Goal: Task Accomplishment & Management: Manage account settings

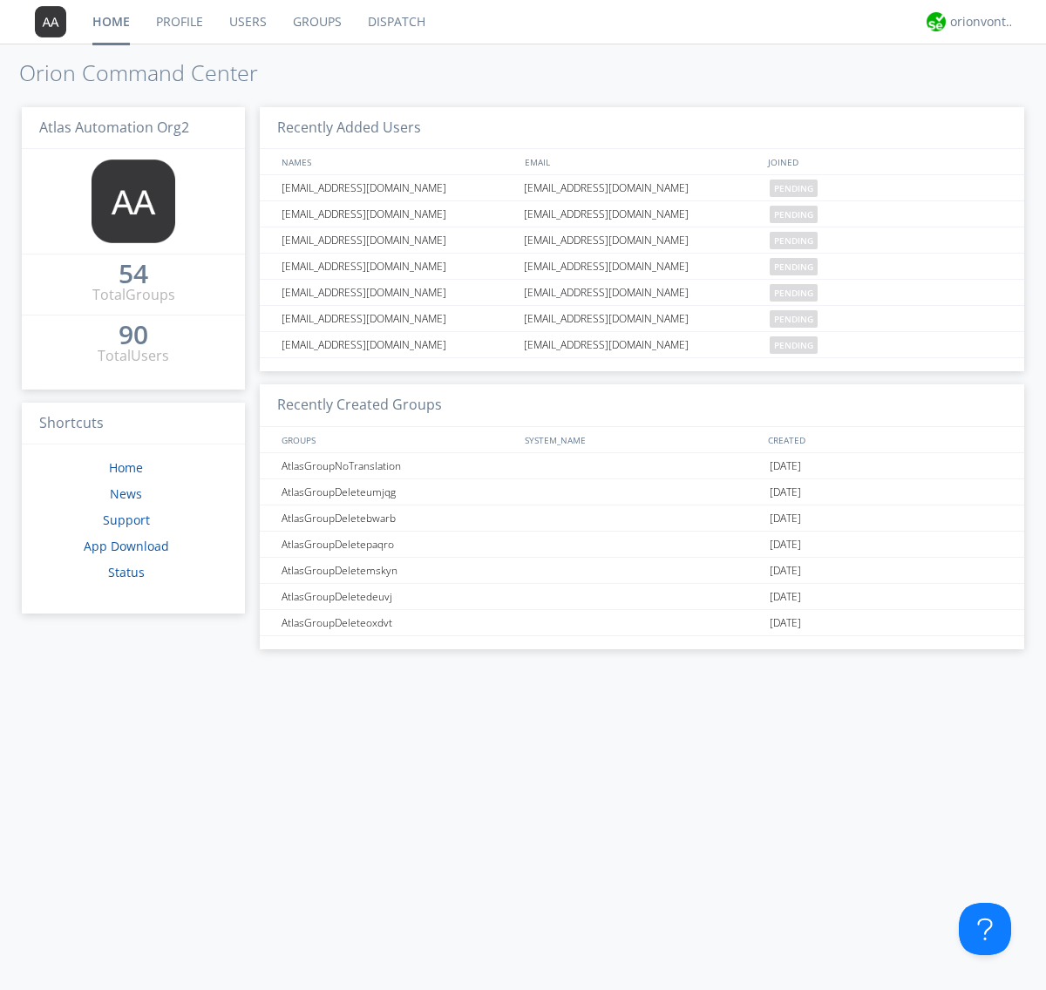
click at [316, 22] on link "Groups" at bounding box center [317, 22] width 75 height 44
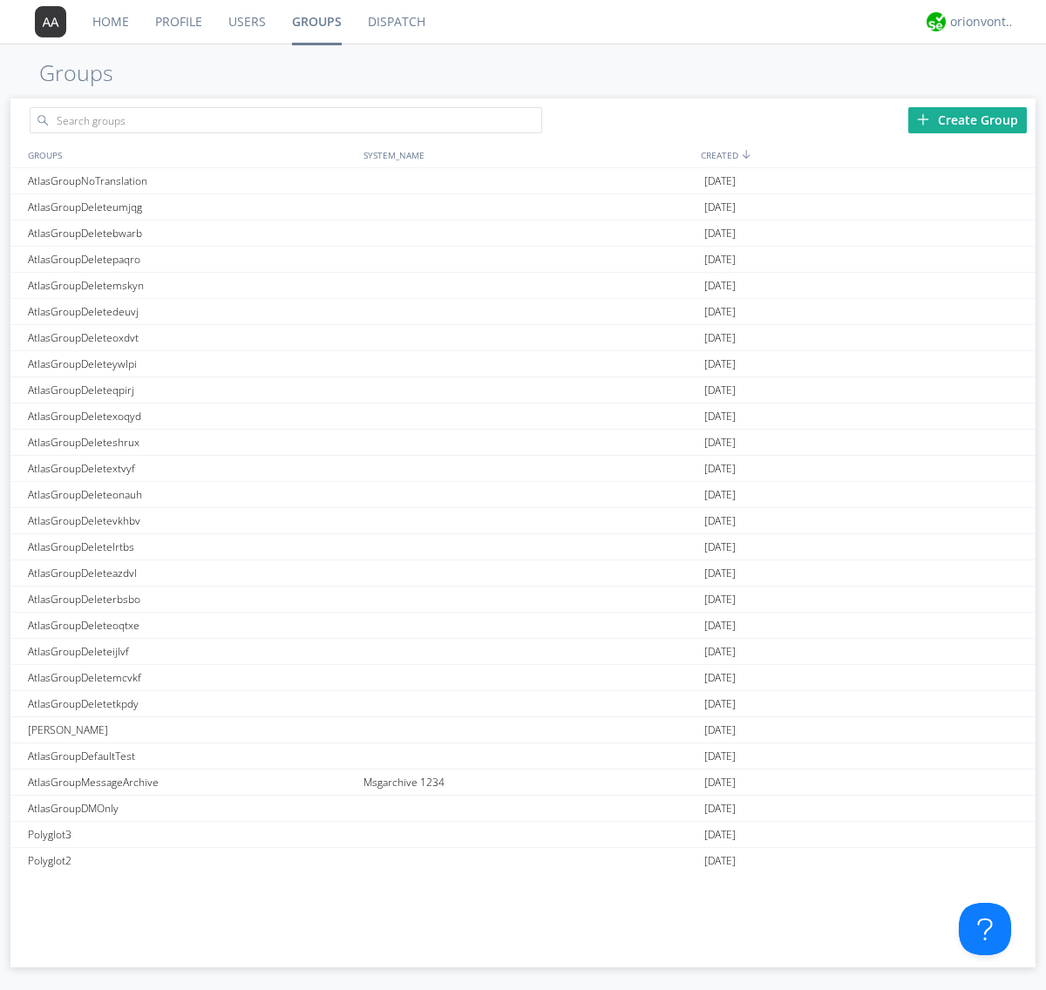
click at [968, 119] on div "Create Group" at bounding box center [967, 120] width 119 height 26
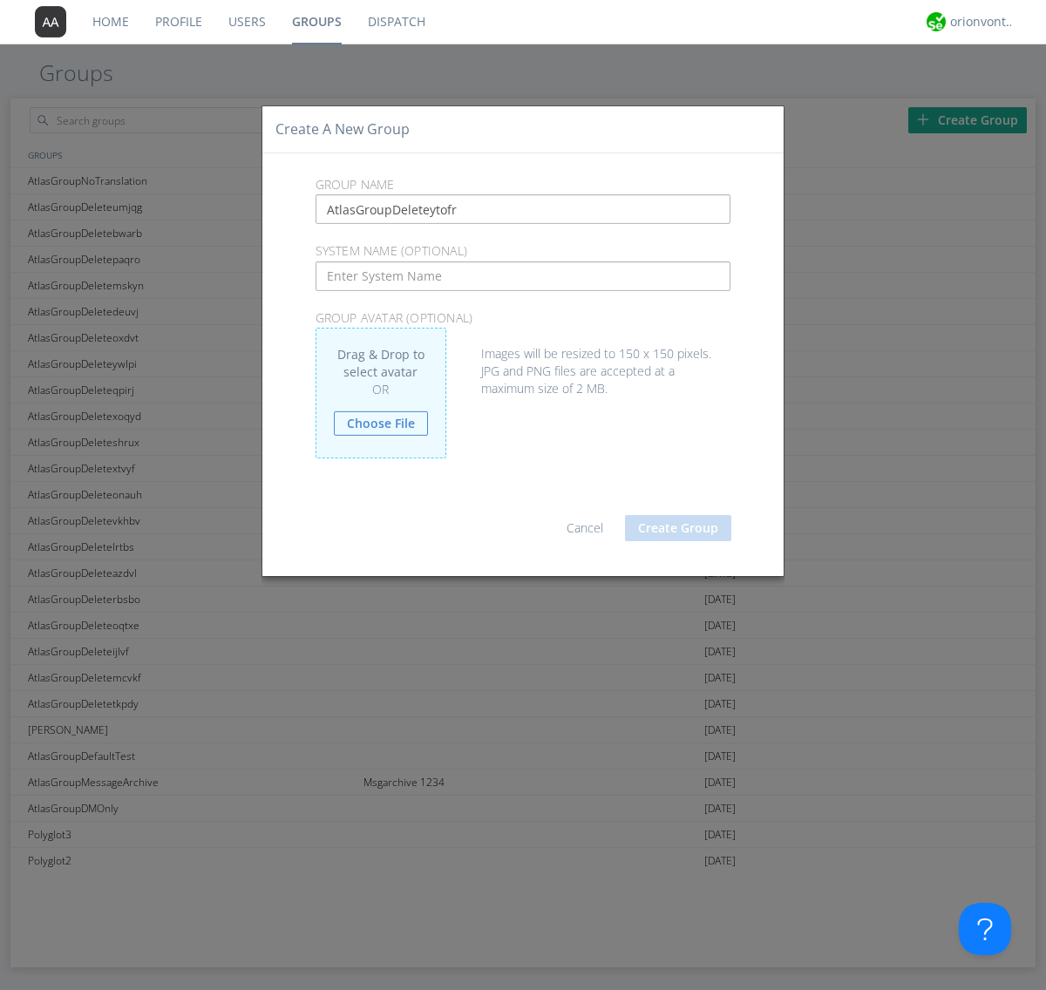
type input "AtlasGroupDeleteytofr"
click at [678, 527] on button "Create Group" at bounding box center [678, 528] width 106 height 26
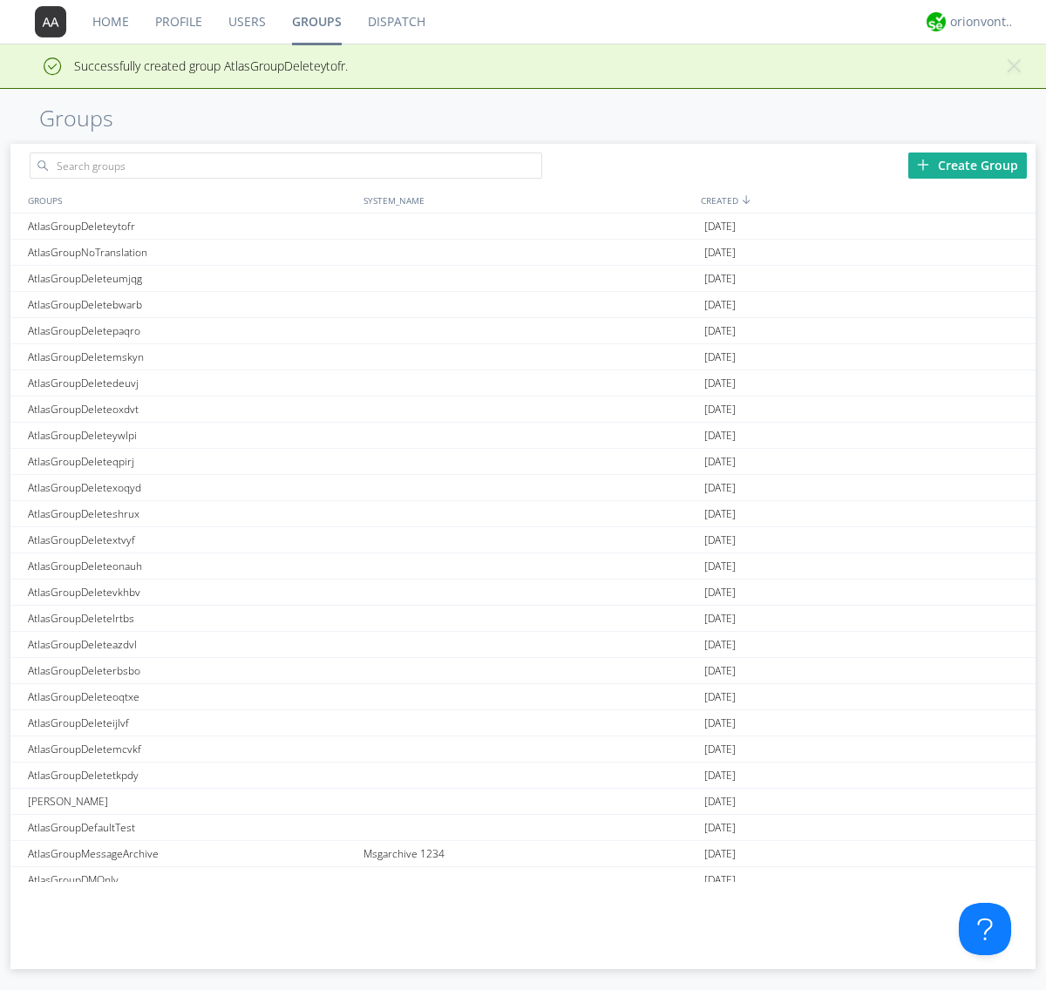
click at [316, 22] on link "Groups" at bounding box center [317, 22] width 76 height 44
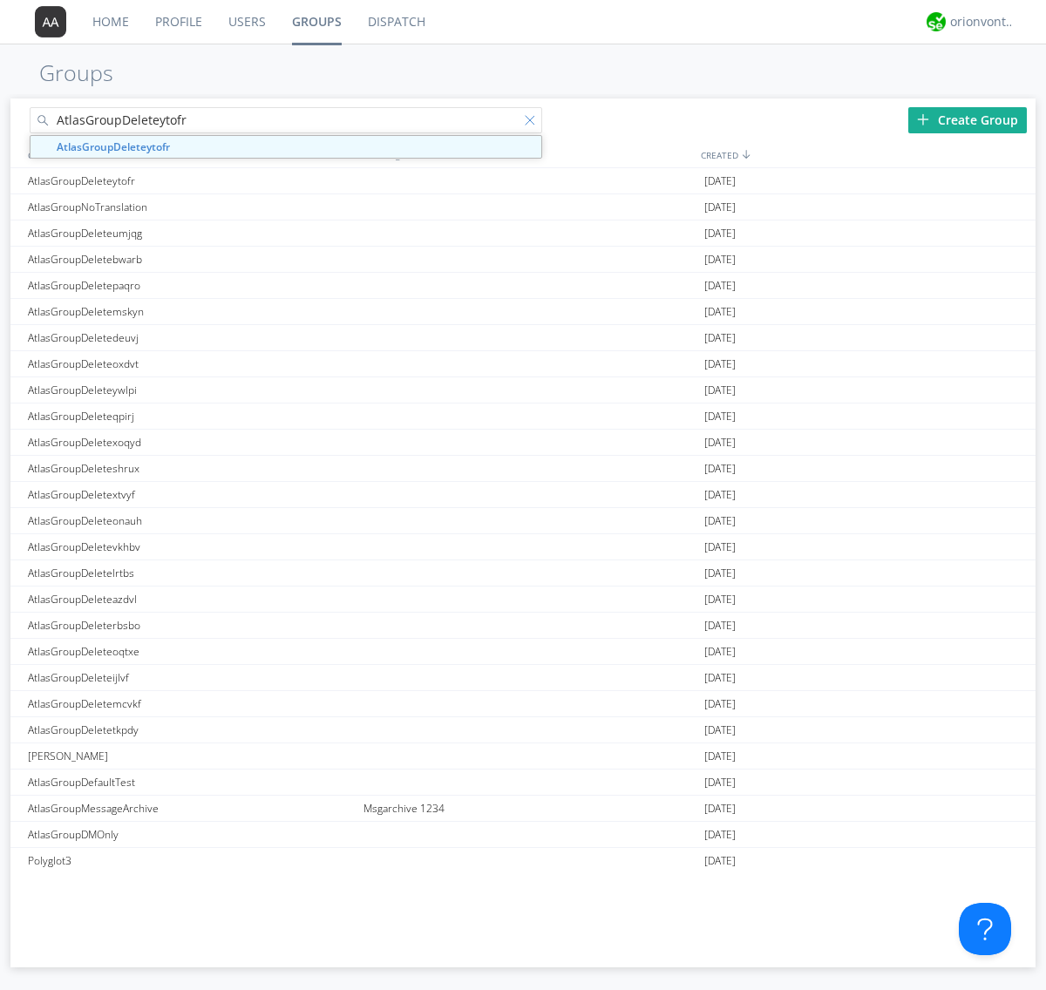
type input "AtlasGroupDeleteytofr"
click at [533, 123] on div at bounding box center [533, 123] width 17 height 17
type input "AtlasGroupDeleteytofr"
click at [191, 180] on div "AtlasGroupDeleteytofr" at bounding box center [192, 180] width 336 height 25
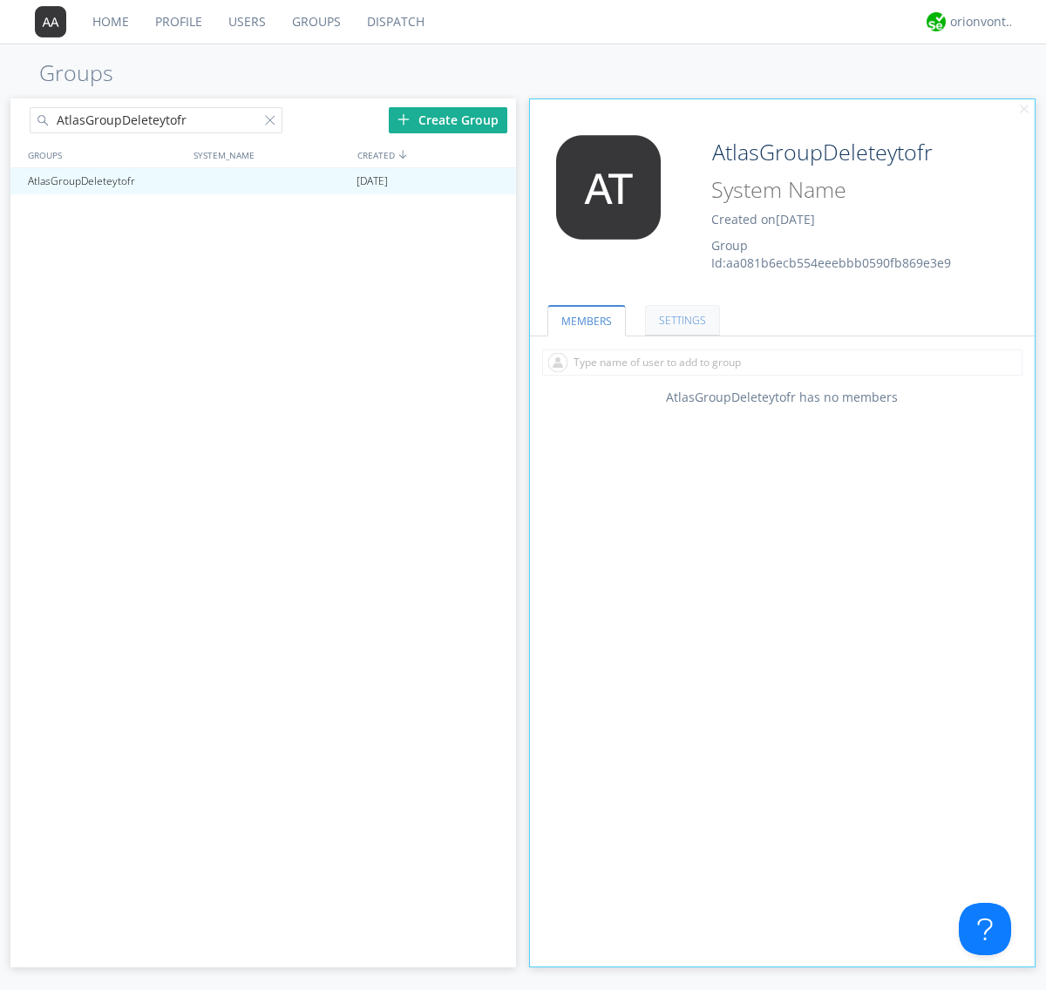
click at [680, 320] on link "SETTINGS" at bounding box center [682, 320] width 75 height 31
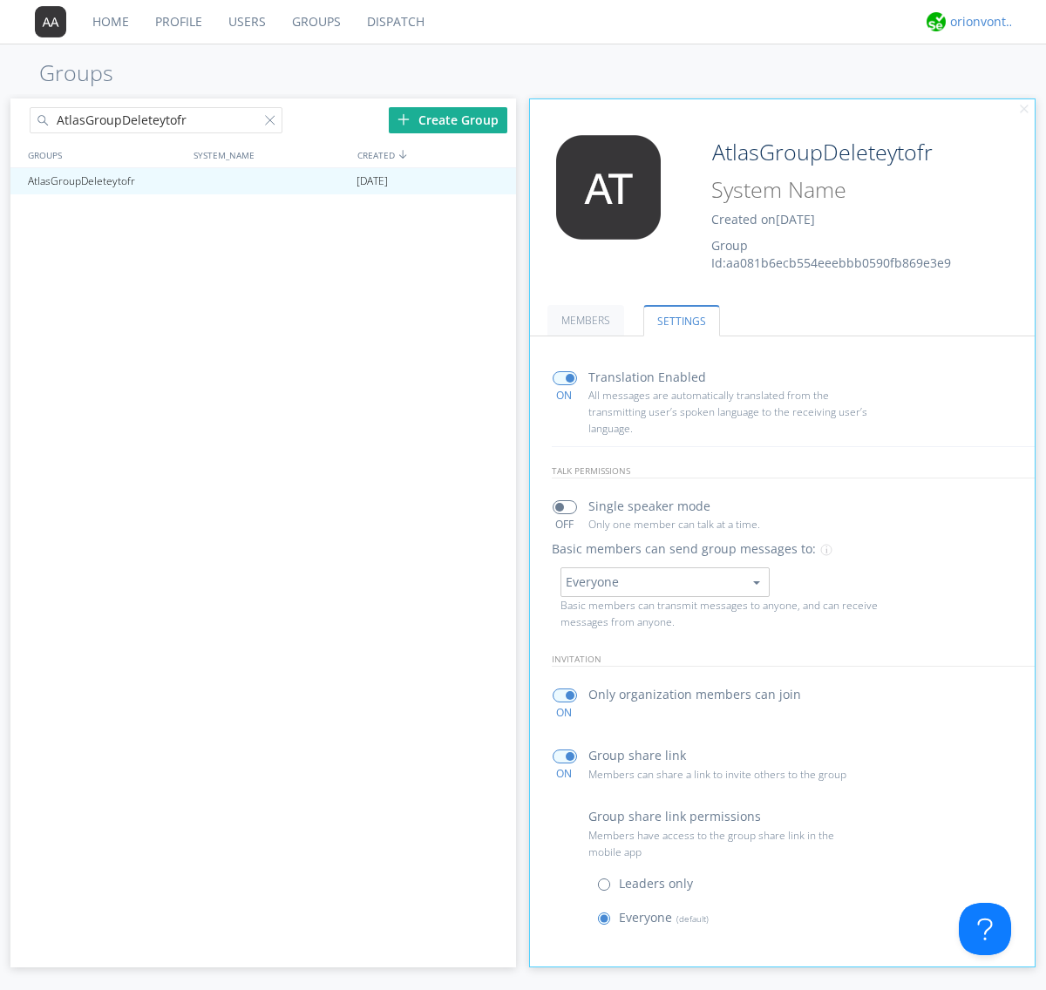
click at [564, 377] on span at bounding box center [565, 378] width 24 height 14
click at [0, 0] on input "checkbox" at bounding box center [0, 0] width 0 height 0
click at [978, 22] on div "orionvontas+atlas+automation+org2" at bounding box center [982, 21] width 65 height 17
